Goal: Navigation & Orientation: Find specific page/section

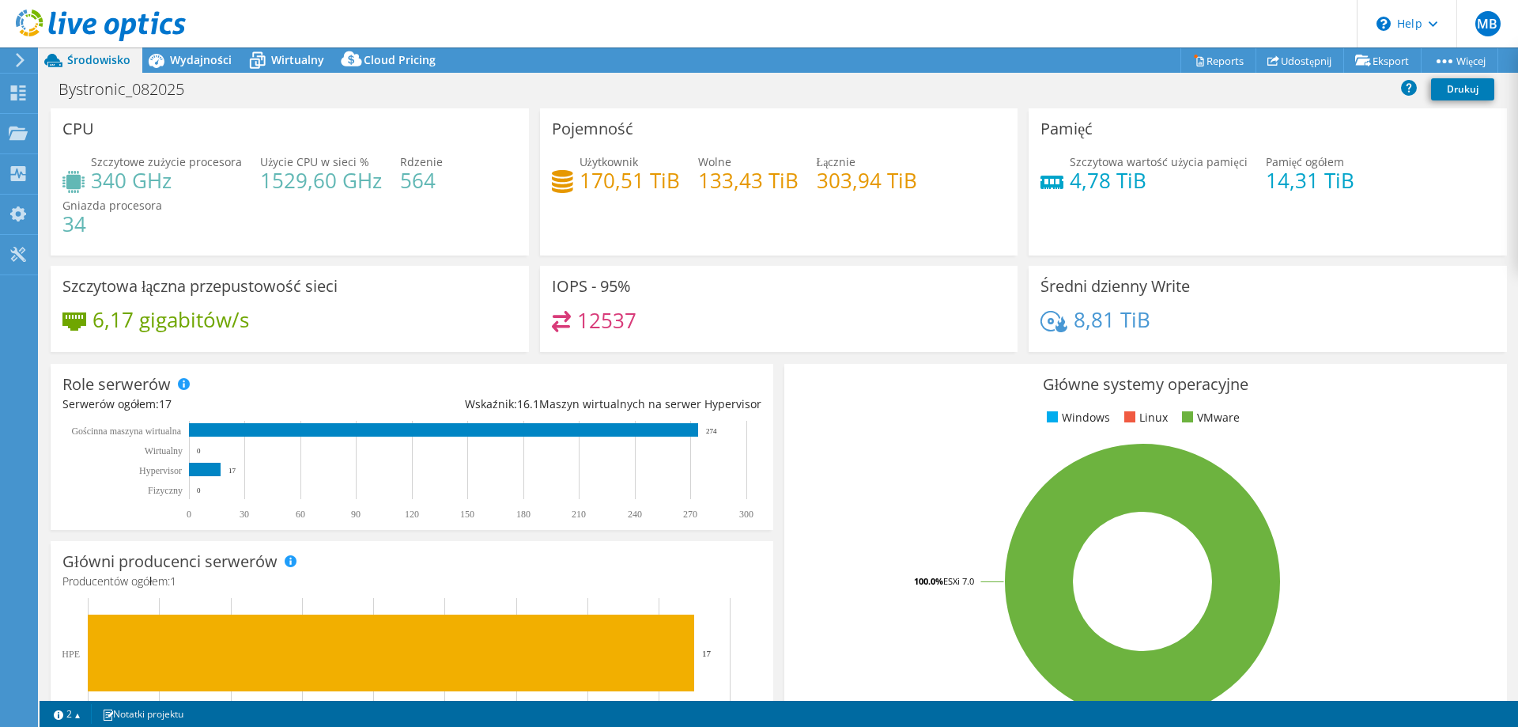
select select "EUFrankfurt"
select select "USD"
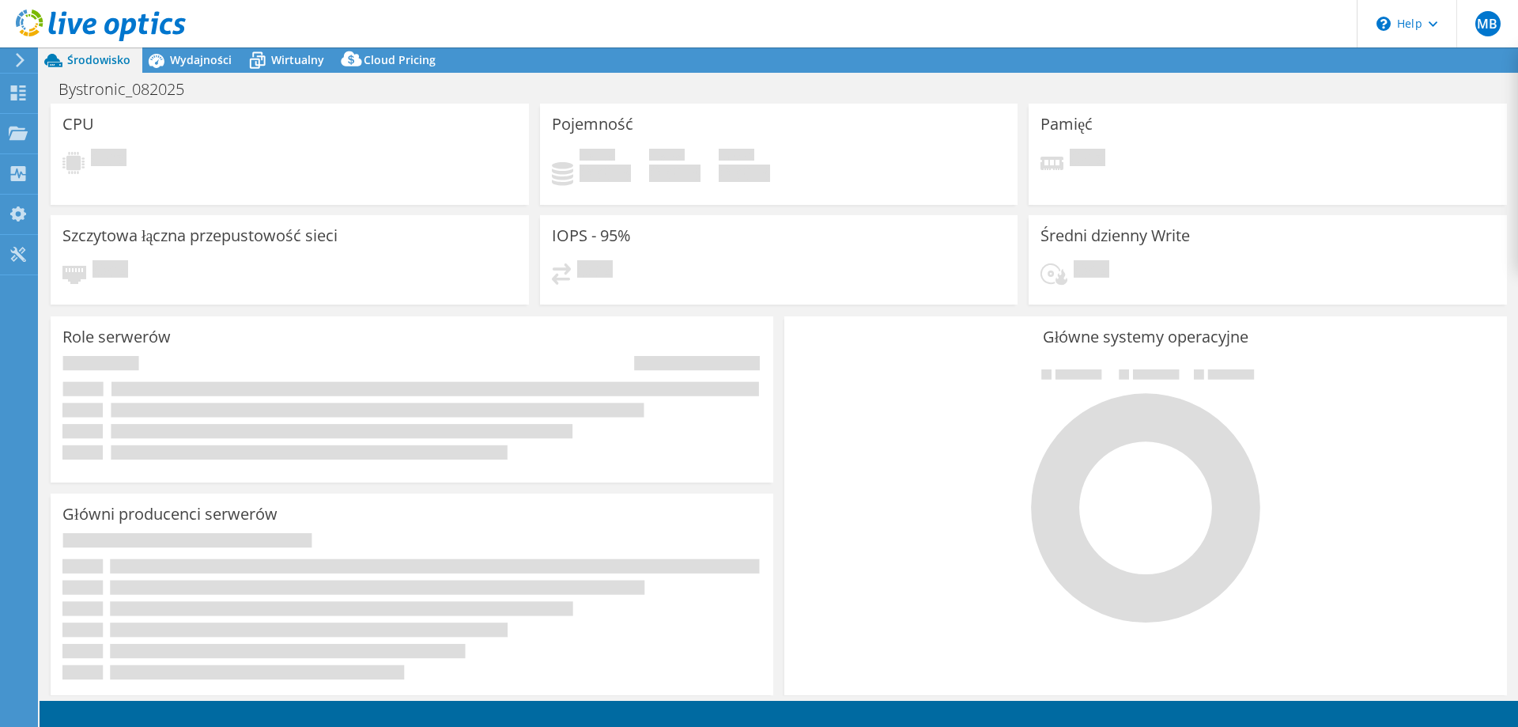
click at [92, 27] on use at bounding box center [101, 25] width 170 height 32
select select "EUFrankfurt"
select select "USD"
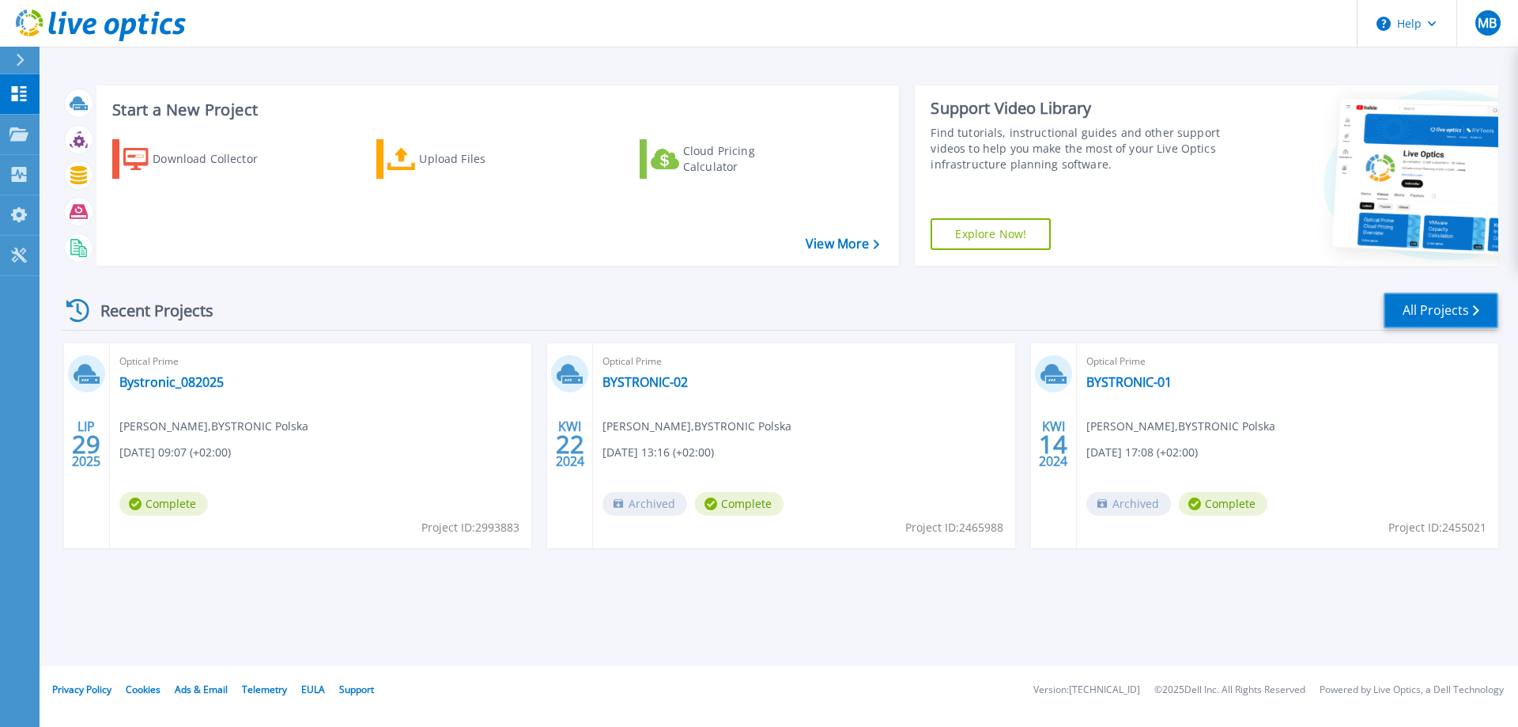
click at [1410, 304] on link "All Projects" at bounding box center [1441, 311] width 115 height 36
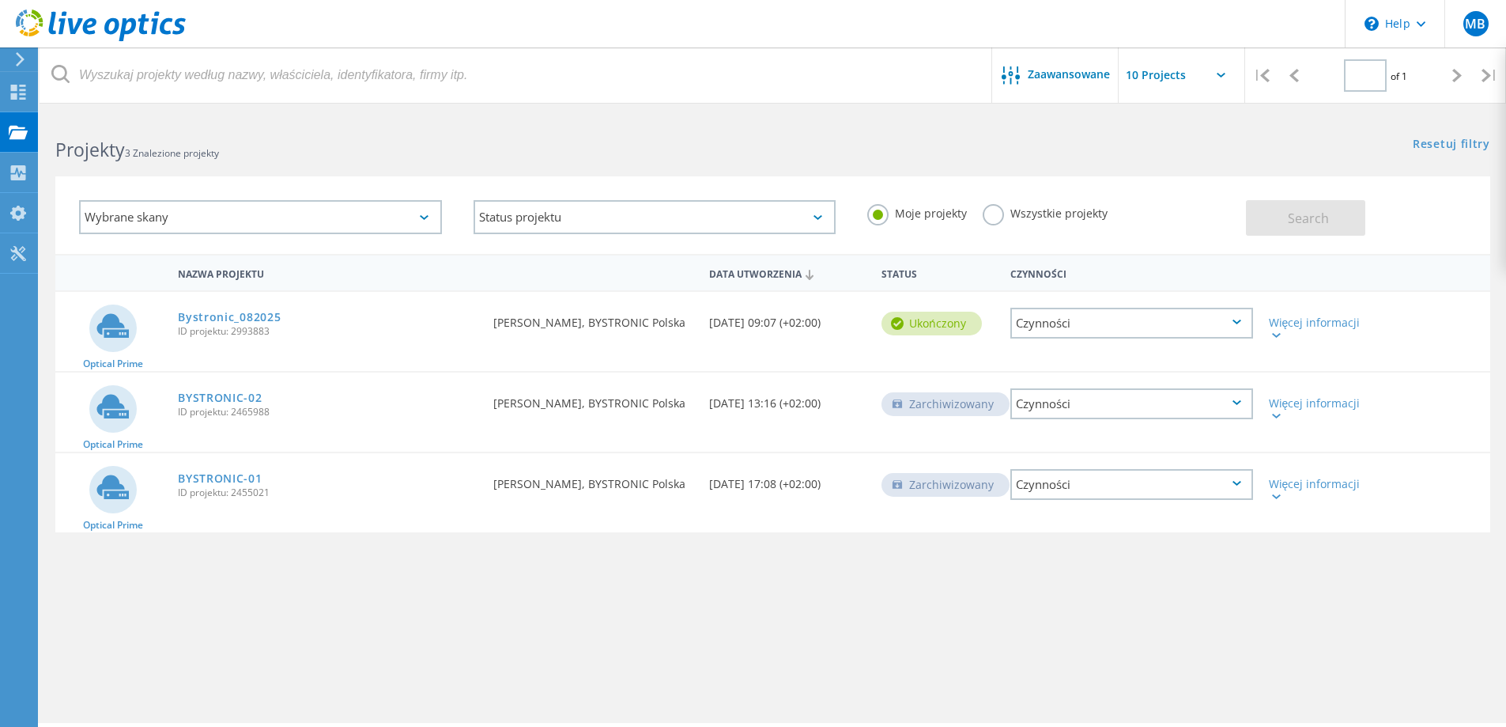
type input "1"
click at [104, 44] on div at bounding box center [93, 23] width 186 height 47
click at [143, 28] on use at bounding box center [101, 25] width 170 height 32
